Goal: Complete application form: Complete application form

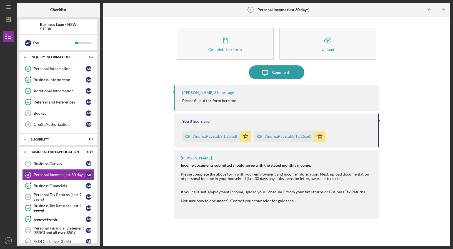
scroll to position [22, 0]
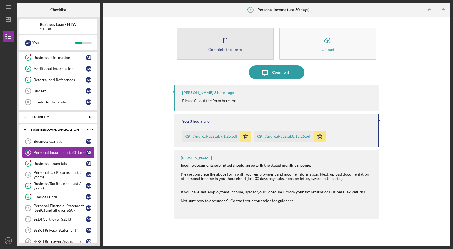
click at [229, 51] on div "Complete the Form" at bounding box center [225, 49] width 34 height 4
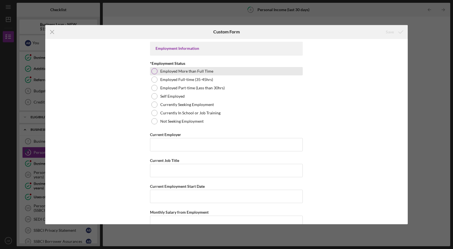
click at [187, 72] on label "Employed More than Full Time" at bounding box center [186, 71] width 53 height 4
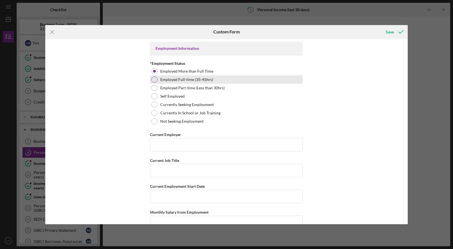
click at [188, 81] on label "Employed Full-time (35-45hrs)" at bounding box center [186, 79] width 53 height 4
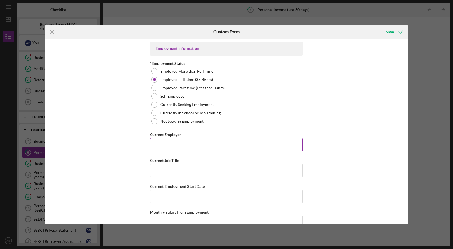
click at [171, 146] on input "Current Employer" at bounding box center [226, 144] width 153 height 13
type input "Urban Sprouts"
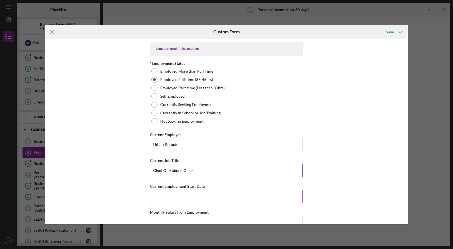
type input "Chief Operations Officer"
click at [177, 199] on input "Current Employment Start Date" at bounding box center [226, 195] width 153 height 13
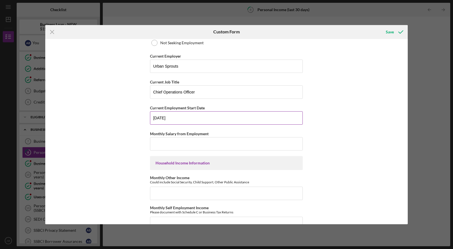
scroll to position [82, 0]
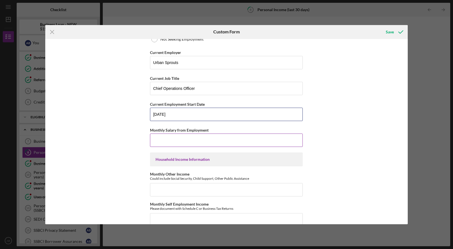
type input "[DATE]"
click at [186, 137] on input "Monthly Salary from Employment" at bounding box center [226, 139] width 153 height 13
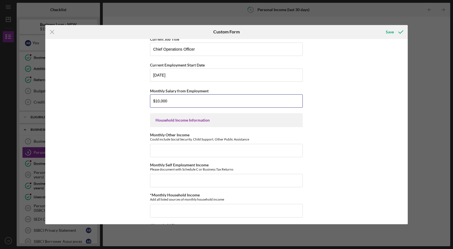
scroll to position [123, 0]
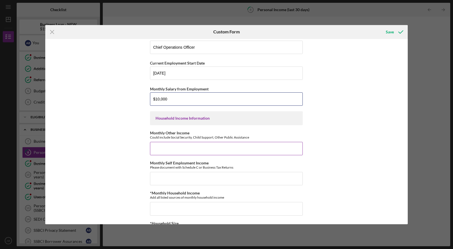
type input "$10,000"
click at [163, 148] on input "Monthly Other Income" at bounding box center [226, 148] width 153 height 13
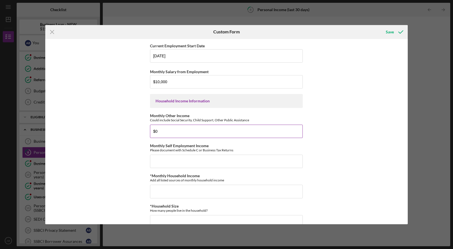
scroll to position [142, 0]
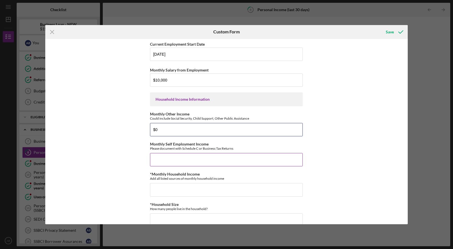
type input "$0"
click at [161, 161] on input "Monthly Self Employment Income" at bounding box center [226, 159] width 153 height 13
type input "$0"
click at [165, 191] on input "*Monthly Household Income" at bounding box center [226, 189] width 153 height 13
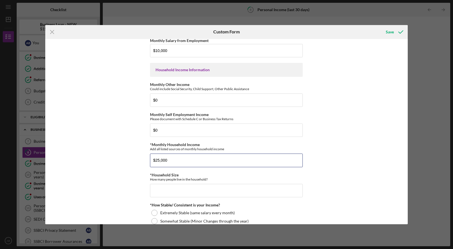
scroll to position [172, 0]
type input "$25,000"
click at [167, 189] on input "*Household Size" at bounding box center [226, 189] width 153 height 13
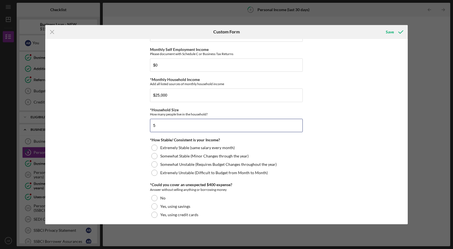
scroll to position [237, 0]
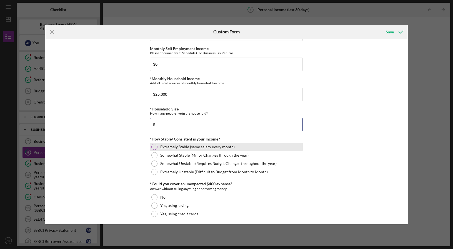
type input "5"
click at [177, 148] on label "Extremely Stable (same salary every month)" at bounding box center [197, 146] width 74 height 4
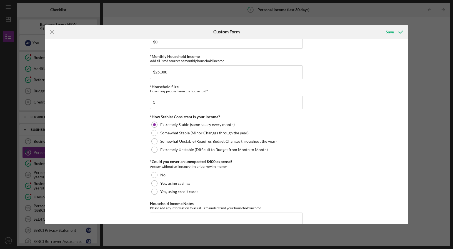
scroll to position [260, 0]
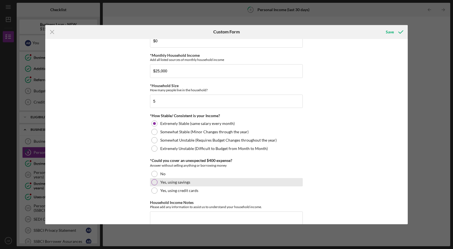
click at [153, 181] on div at bounding box center [154, 182] width 6 height 6
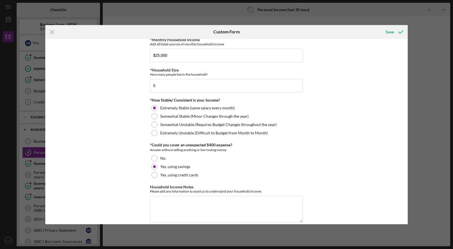
scroll to position [284, 0]
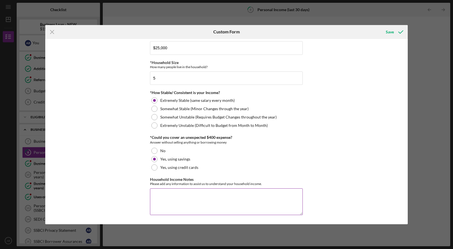
click at [208, 198] on textarea "Household Income Notes" at bounding box center [226, 201] width 153 height 27
type textarea "Husband and myself"
click at [399, 29] on icon "submit" at bounding box center [401, 32] width 14 height 14
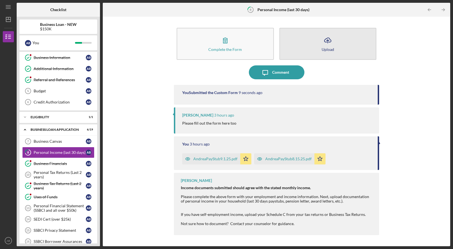
click at [329, 42] on icon "Icon/Upload" at bounding box center [328, 40] width 14 height 14
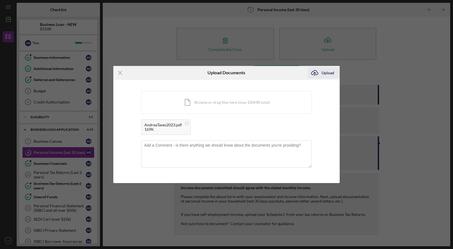
click at [325, 72] on div "Upload" at bounding box center [328, 72] width 12 height 11
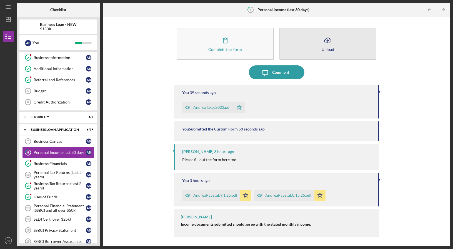
click at [330, 45] on icon "Icon/Upload" at bounding box center [328, 40] width 14 height 14
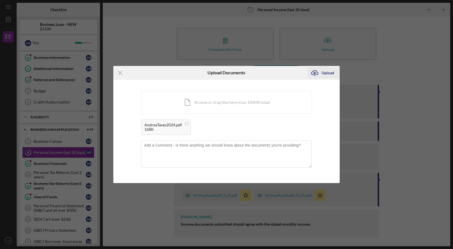
click at [326, 72] on div "Upload" at bounding box center [328, 72] width 12 height 11
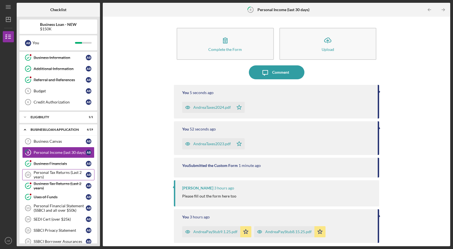
click at [54, 170] on div "Personal Tax Returns (Last 2 years)" at bounding box center [60, 174] width 52 height 9
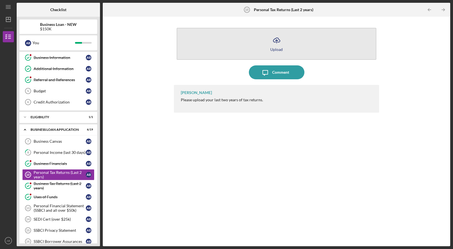
click at [279, 44] on icon "Icon/Upload" at bounding box center [277, 40] width 14 height 14
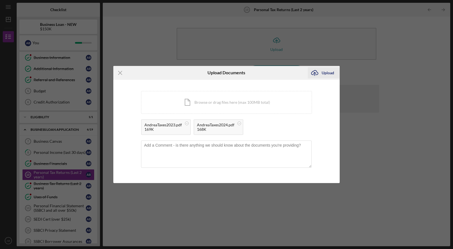
click at [328, 74] on div "Upload" at bounding box center [328, 72] width 12 height 11
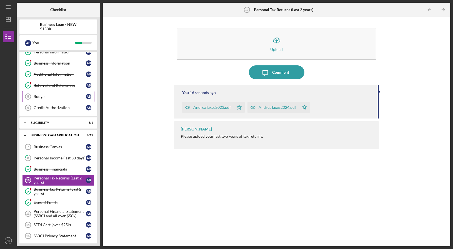
scroll to position [36, 0]
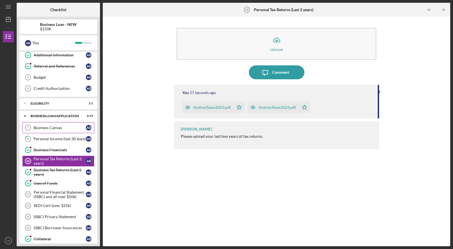
click at [48, 129] on div "Business Canvas" at bounding box center [60, 127] width 52 height 4
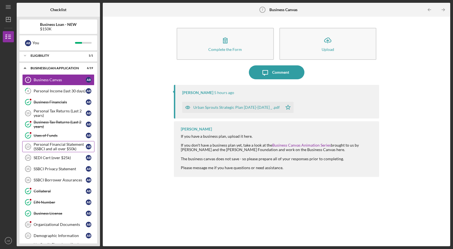
scroll to position [97, 0]
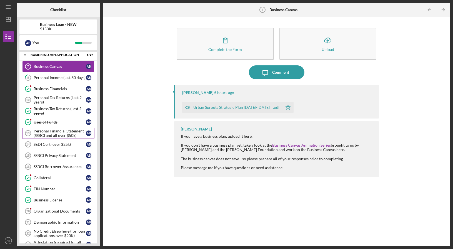
click at [53, 131] on div "Personal Financial Statement (SSBCI and all over $50k)" at bounding box center [60, 133] width 52 height 9
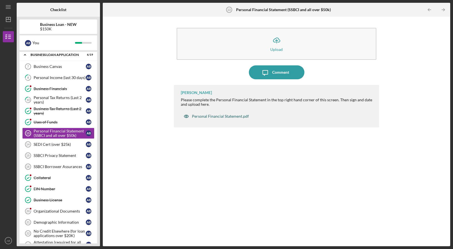
click at [235, 115] on div "Personal Financial Statement.pdf" at bounding box center [220, 116] width 57 height 4
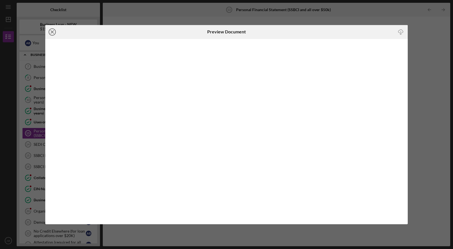
click at [53, 33] on line at bounding box center [52, 32] width 3 height 3
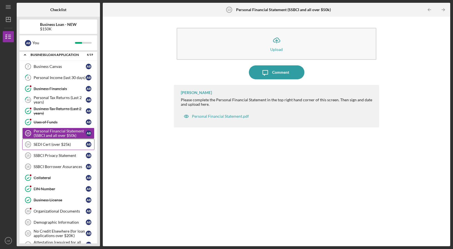
click at [49, 144] on div "SEDI Cert (over $25k)" at bounding box center [60, 144] width 52 height 4
